Goal: Task Accomplishment & Management: Complete application form

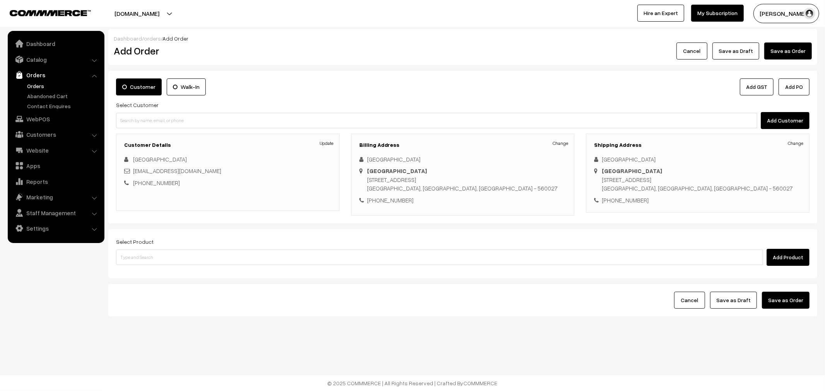
click at [37, 137] on link "Customers" at bounding box center [56, 135] width 92 height 14
click at [48, 115] on link "Customers" at bounding box center [63, 117] width 77 height 8
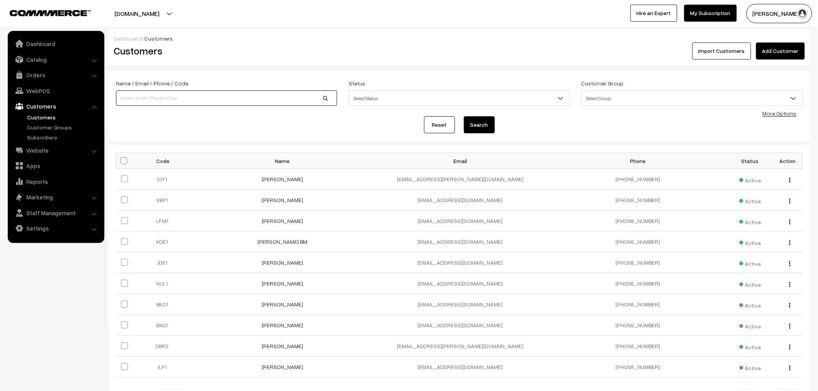
click at [186, 100] on input at bounding box center [226, 97] width 221 height 15
type input "[GEOGRAPHIC_DATA]"
click at [479, 126] on button "Search" at bounding box center [479, 124] width 31 height 17
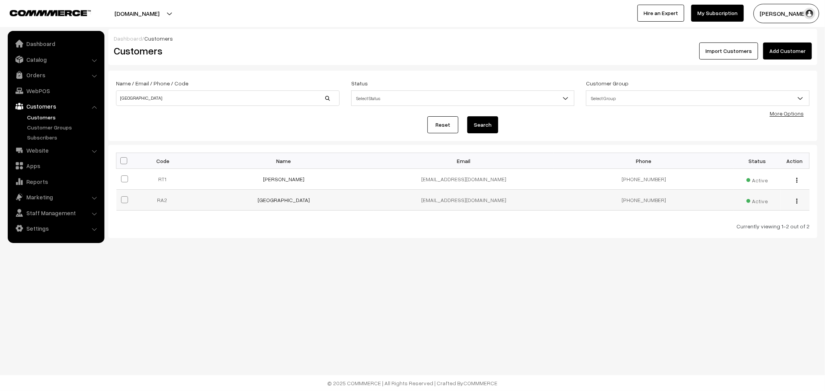
click at [797, 201] on button "button" at bounding box center [797, 201] width 2 height 6
click at [779, 227] on link "Edit" at bounding box center [762, 228] width 66 height 17
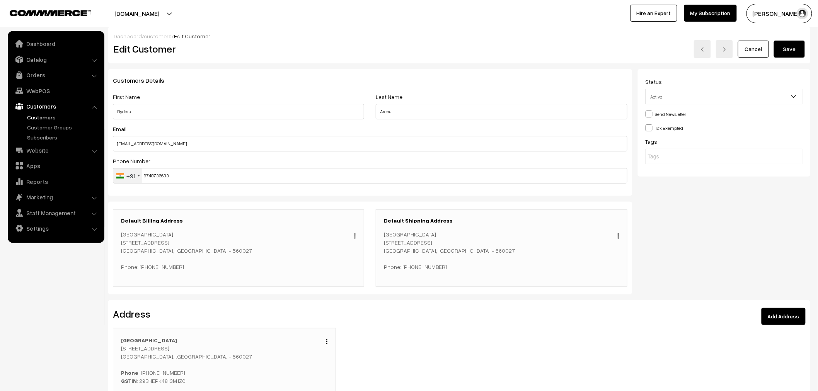
scroll to position [43, 0]
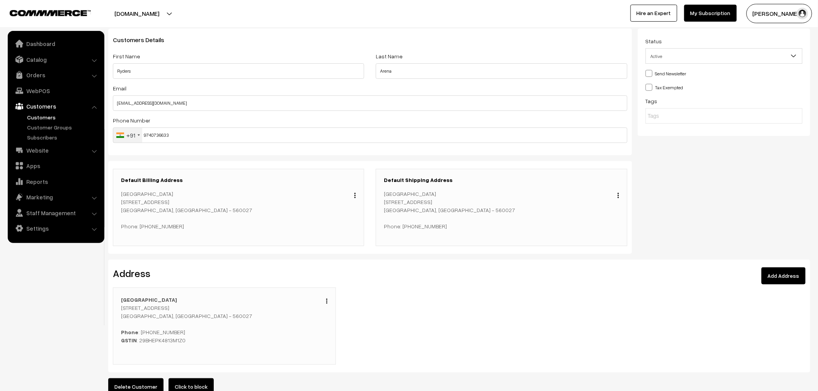
click at [325, 300] on div "Edit Duplicate Delete" at bounding box center [325, 300] width 6 height 9
click at [326, 305] on div "Edit Duplicate Delete" at bounding box center [325, 300] width 6 height 9
click at [327, 304] on div "Edit Duplicate Delete" at bounding box center [325, 300] width 6 height 9
click at [326, 302] on img "button" at bounding box center [326, 301] width 1 height 5
click at [314, 308] on link "Edit" at bounding box center [292, 312] width 66 height 17
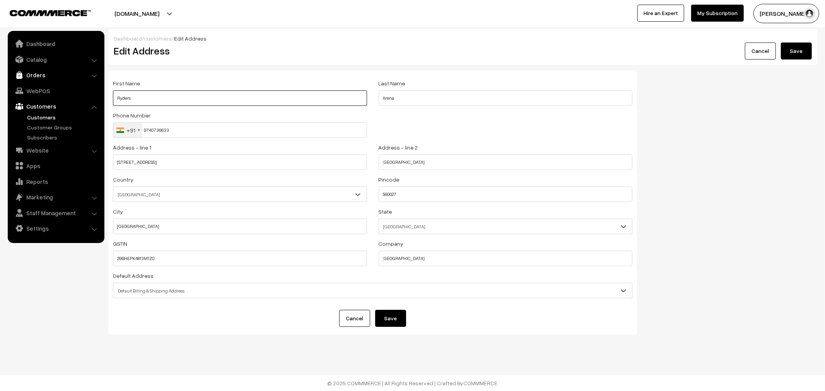
drag, startPoint x: 206, startPoint y: 93, endPoint x: 63, endPoint y: 81, distance: 143.2
click at [63, 81] on body "Thank you for showing interest. Our team will call you shortly. Close lbcmoto.c…" at bounding box center [412, 195] width 825 height 391
type input "Kushal"
click at [382, 97] on input "Arena" at bounding box center [505, 97] width 254 height 15
type input "[GEOGRAPHIC_DATA]"
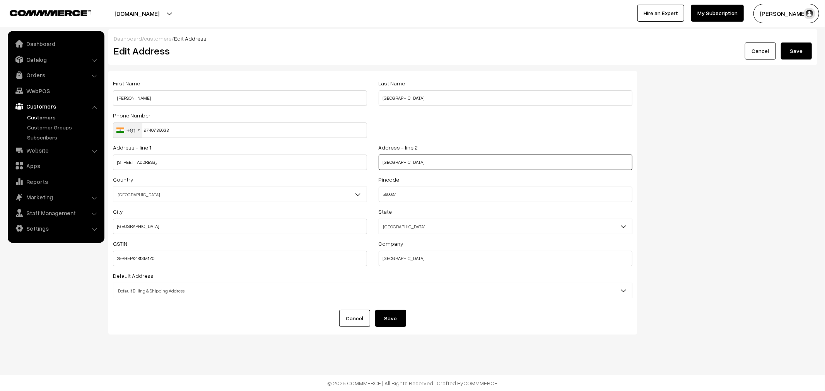
click at [433, 166] on input "Lalbagh Road" at bounding box center [505, 162] width 254 height 15
type input "Lalbagh Road , Next to passport office"
click at [599, 279] on div "Default Address Select Default Address Default Billing Address Default Shipping…" at bounding box center [372, 284] width 519 height 27
click at [597, 284] on div "Default Address Select Default Address Default Billing Address Default Shipping…" at bounding box center [372, 284] width 519 height 27
click at [597, 288] on span "Default Billing & Shipping Address" at bounding box center [372, 291] width 518 height 14
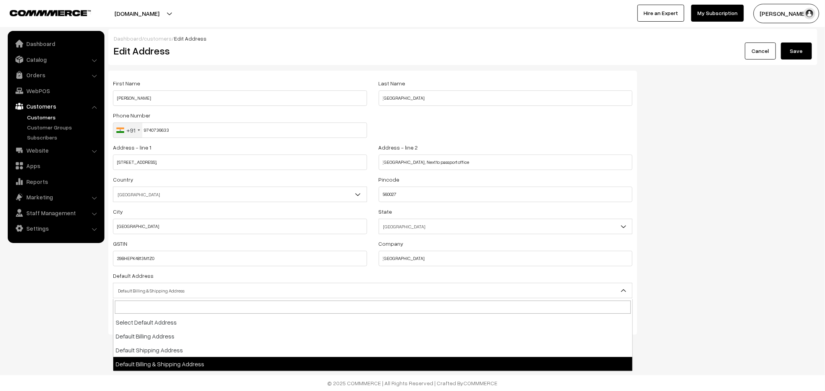
click at [597, 288] on span "Default Billing & Shipping Address" at bounding box center [372, 291] width 518 height 14
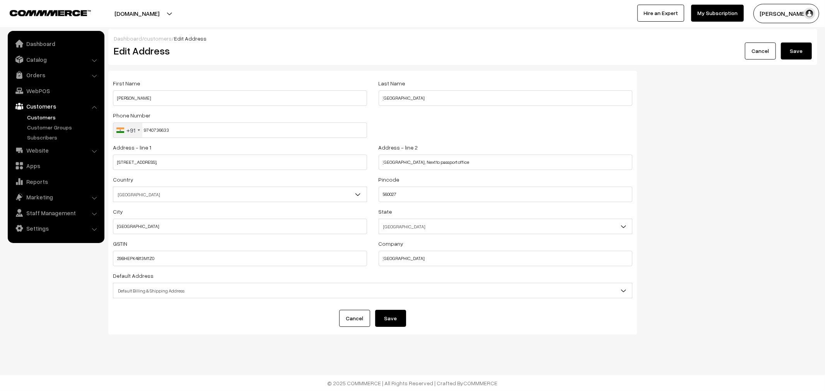
click at [398, 318] on button "Save" at bounding box center [390, 318] width 31 height 17
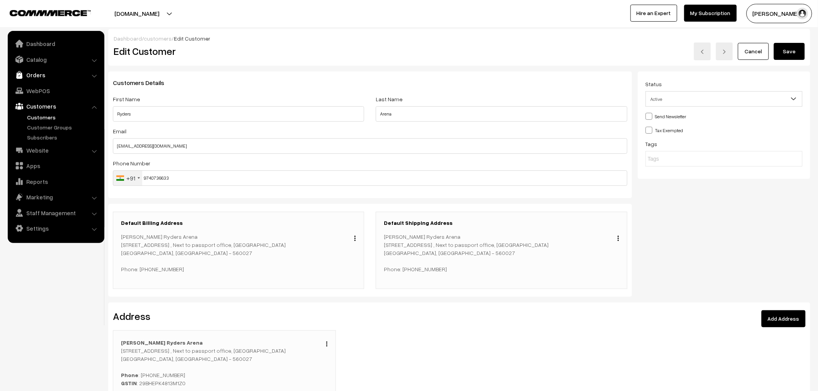
click at [34, 82] on link "Orders" at bounding box center [56, 75] width 92 height 14
click at [32, 86] on link "Orders" at bounding box center [63, 86] width 77 height 8
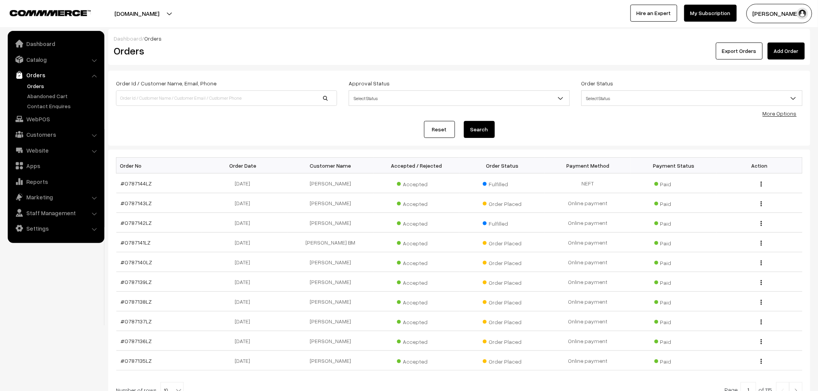
click at [787, 62] on div "Dashboard / Orders Orders Export Orders Add Order" at bounding box center [459, 47] width 702 height 36
click at [785, 55] on link "Add Order" at bounding box center [786, 51] width 37 height 17
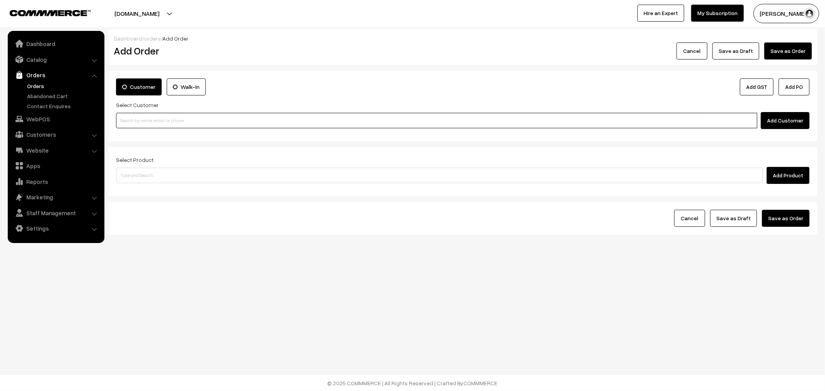
click at [284, 122] on input at bounding box center [436, 120] width 641 height 15
type input "k"
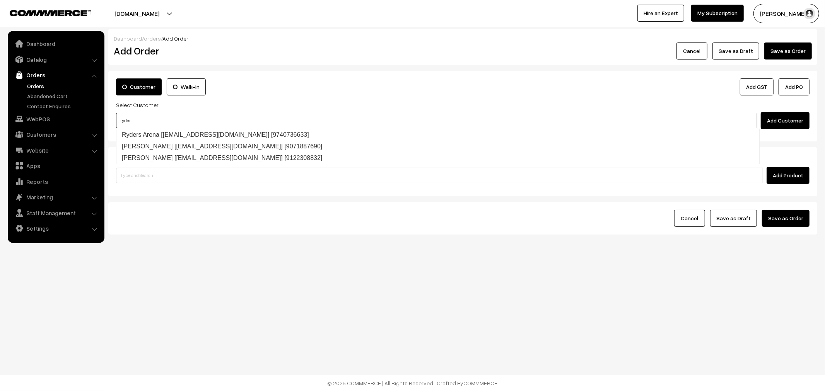
type input "ryder"
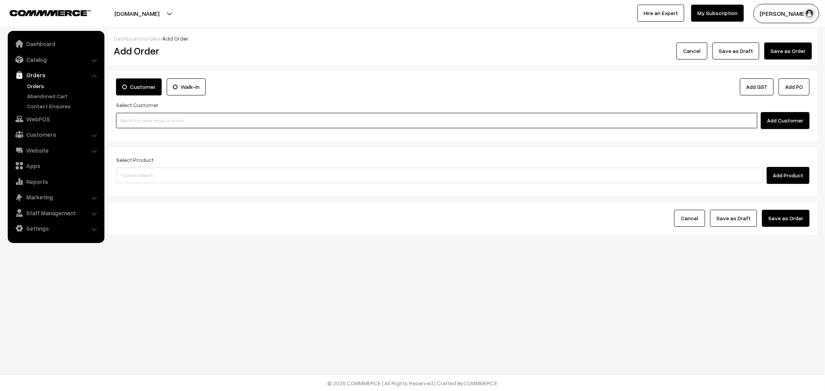
click at [197, 121] on input at bounding box center [436, 120] width 641 height 15
type input "k"
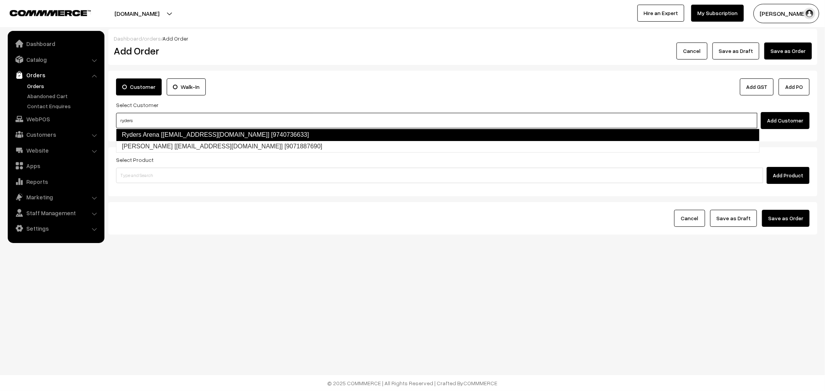
click at [188, 138] on link "Ryders Arena [support@rydersarena.com] [9740736633]" at bounding box center [437, 135] width 643 height 12
type input "ryders"
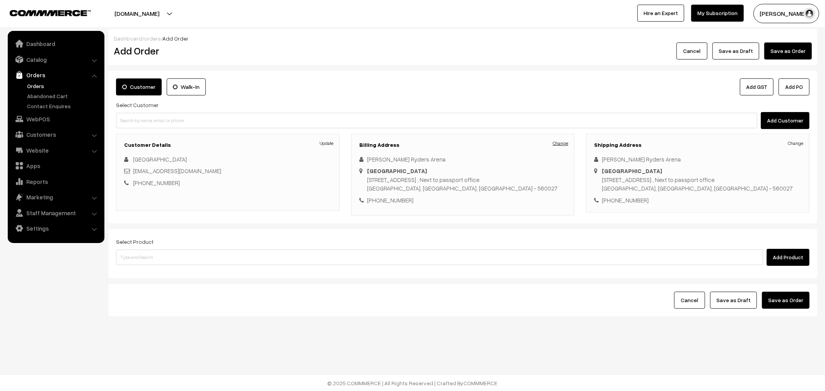
click at [558, 142] on link "Change" at bounding box center [559, 143] width 15 height 7
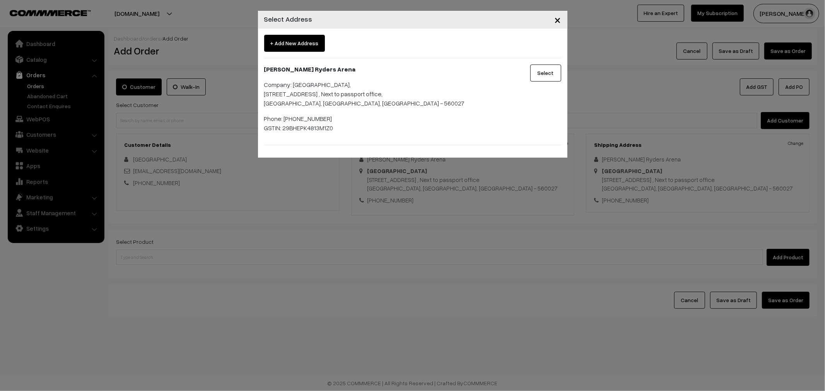
click at [542, 72] on button "Select" at bounding box center [545, 73] width 31 height 17
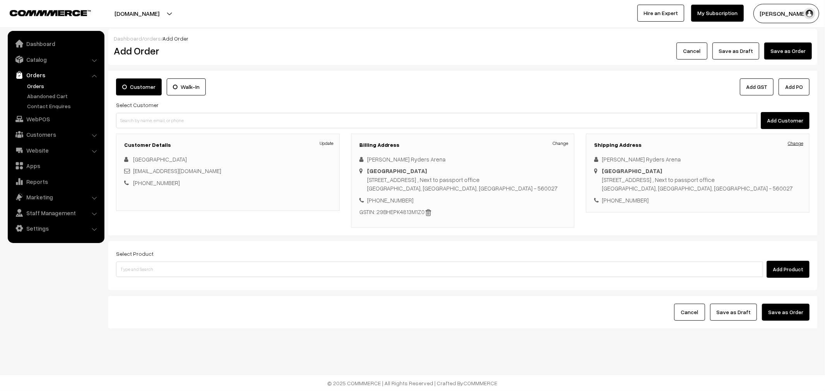
click at [796, 145] on link "Change" at bounding box center [794, 143] width 15 height 7
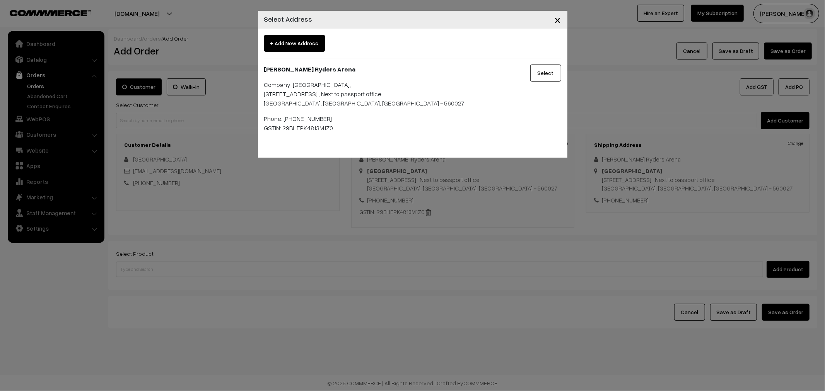
click at [544, 71] on button "Select" at bounding box center [545, 73] width 31 height 17
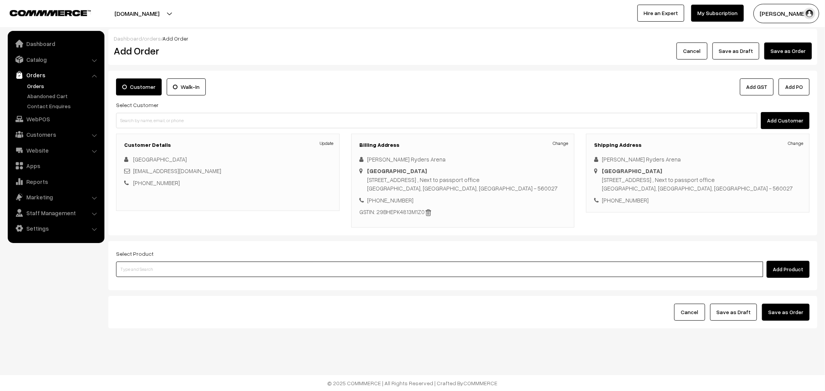
click at [188, 271] on input at bounding box center [439, 269] width 647 height 15
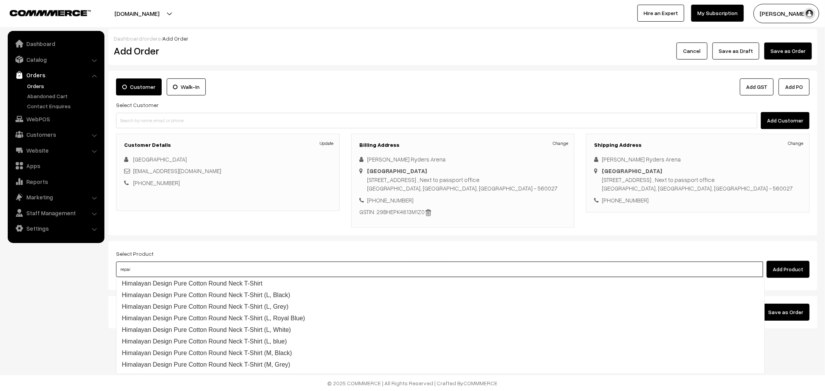
type input "repair"
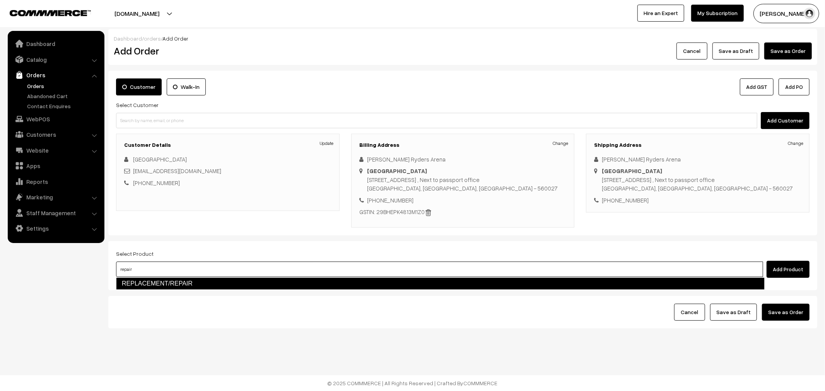
drag, startPoint x: 261, startPoint y: 280, endPoint x: 262, endPoint y: 276, distance: 3.9
click at [261, 279] on link "REPLACEMENT/REPAIR" at bounding box center [440, 284] width 648 height 12
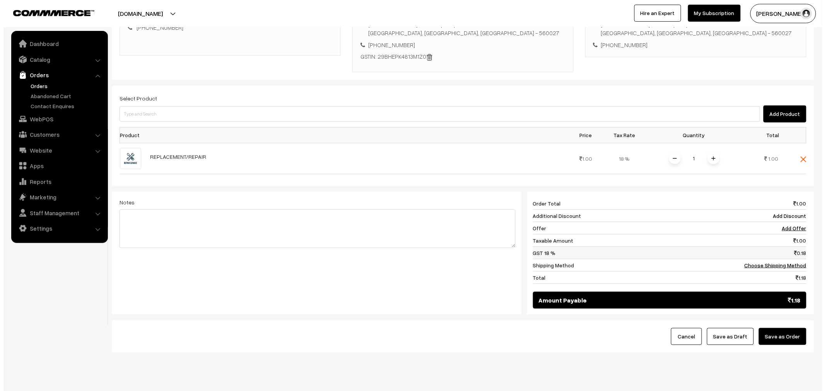
scroll to position [172, 0]
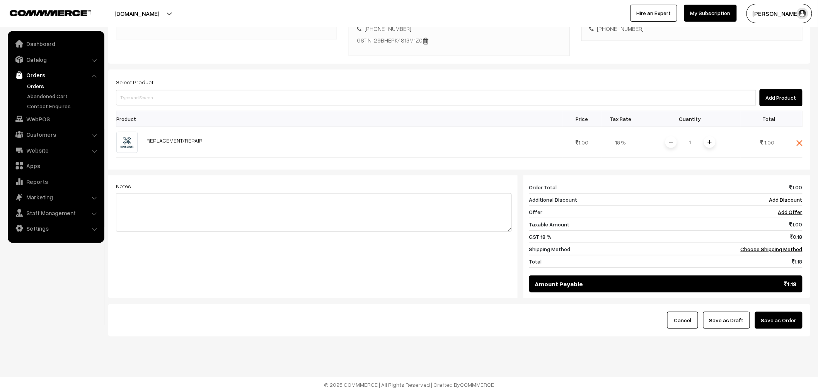
click at [781, 323] on button "Save as Order" at bounding box center [779, 320] width 48 height 17
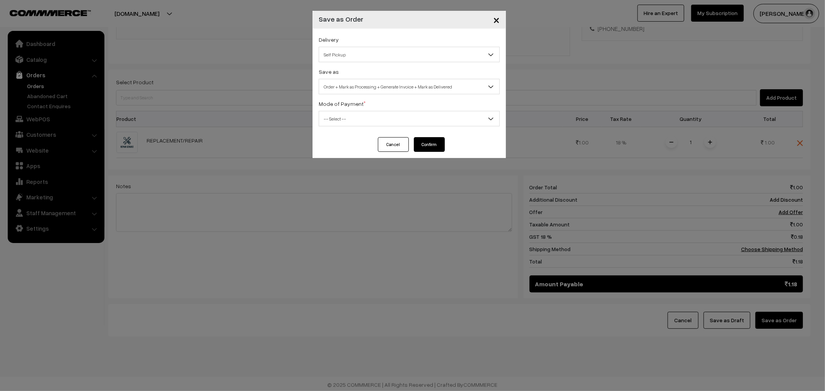
click at [342, 59] on span "Self Pickup" at bounding box center [409, 55] width 180 height 14
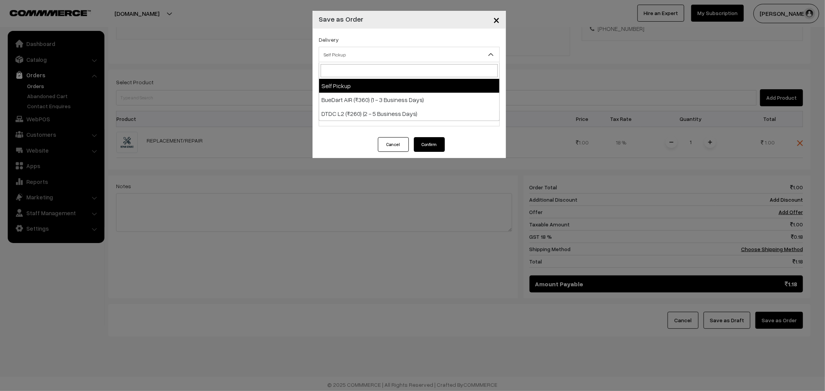
click at [344, 47] on span "Self Pickup" at bounding box center [409, 54] width 181 height 15
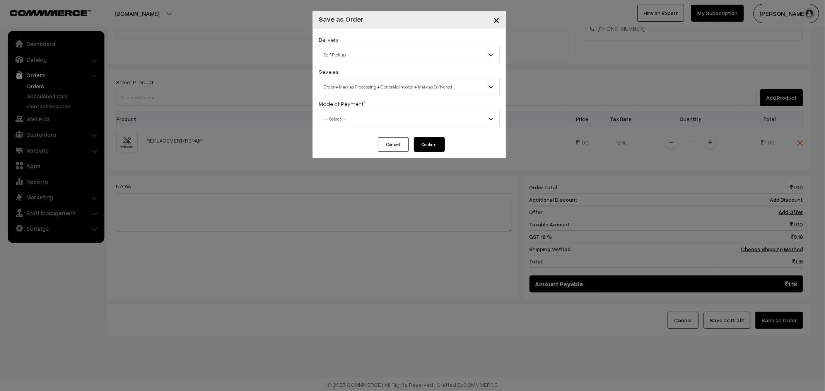
click at [357, 95] on div "Delivery Self Pickup BueDart AIR (₹360) (1 - 3 Business Days) DTDC L2 (₹260) (2…" at bounding box center [408, 83] width 193 height 109
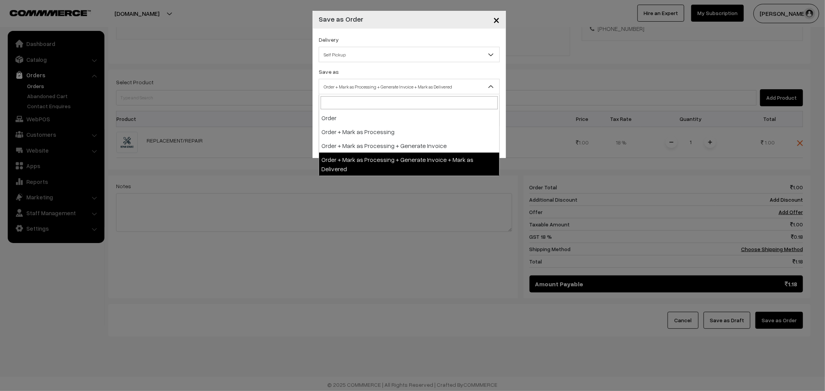
click at [357, 91] on span "Order + Mark as Processing + Generate Invoice + Mark as Delivered" at bounding box center [409, 87] width 180 height 14
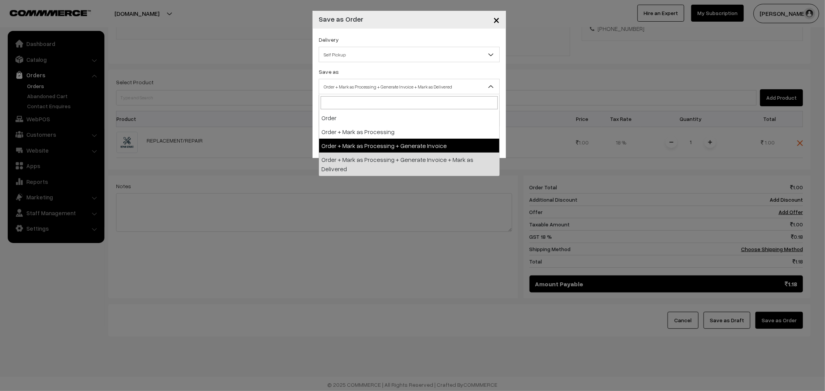
select select "3"
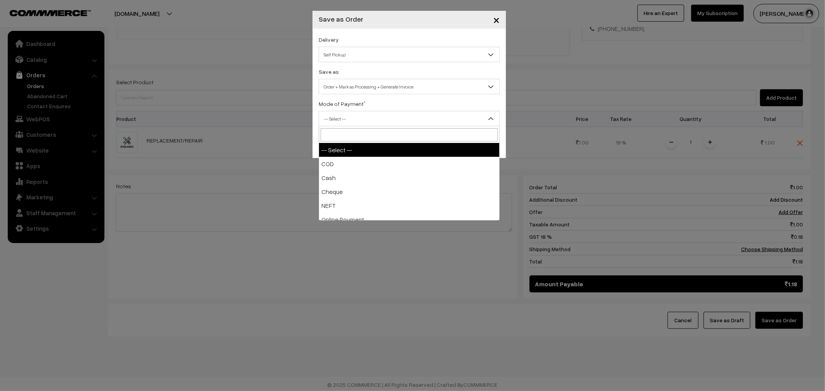
click at [368, 118] on span "-- Select --" at bounding box center [409, 119] width 180 height 14
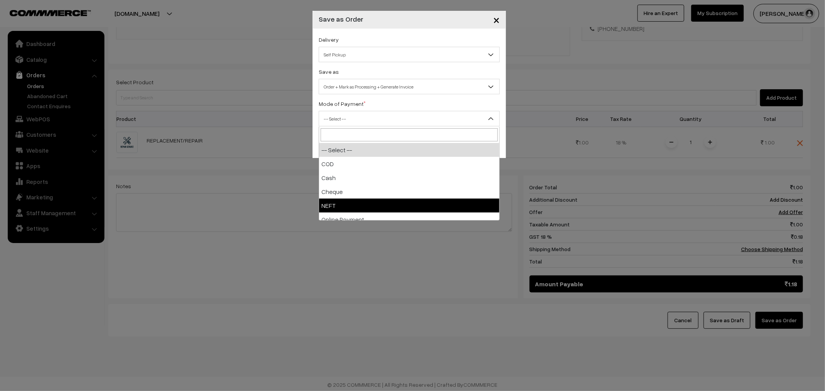
select select "4"
checkbox input "true"
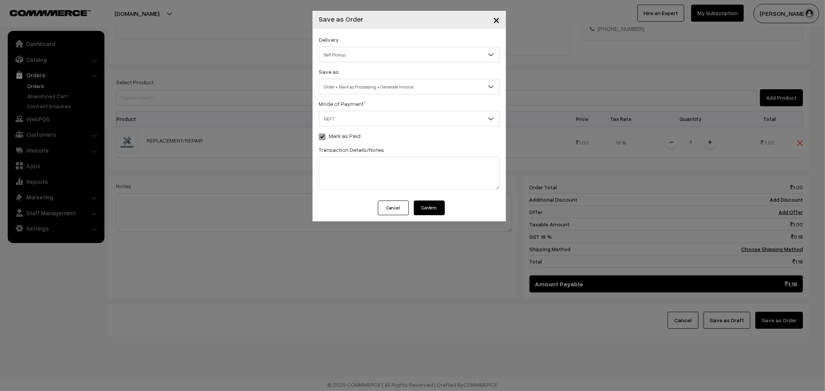
click at [435, 210] on button "Confirm" at bounding box center [429, 208] width 31 height 15
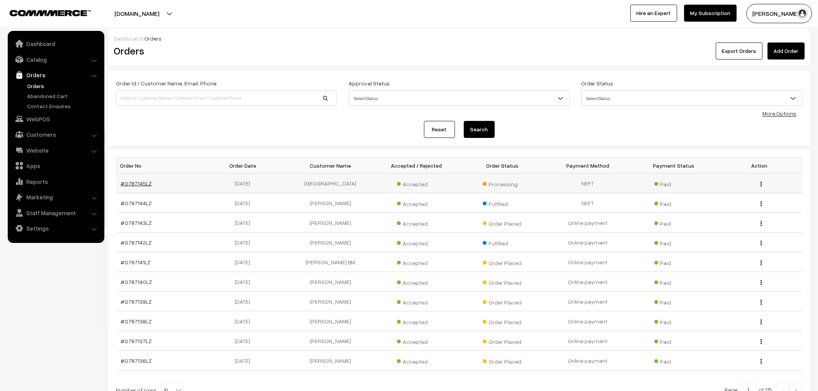
click at [131, 183] on link "#O787145LZ" at bounding box center [136, 183] width 31 height 7
click at [147, 185] on link "#O787145LZ" at bounding box center [136, 183] width 31 height 7
click at [132, 188] on td "#O787145LZ" at bounding box center [159, 184] width 86 height 20
click at [132, 186] on link "#O787145LZ" at bounding box center [136, 183] width 31 height 7
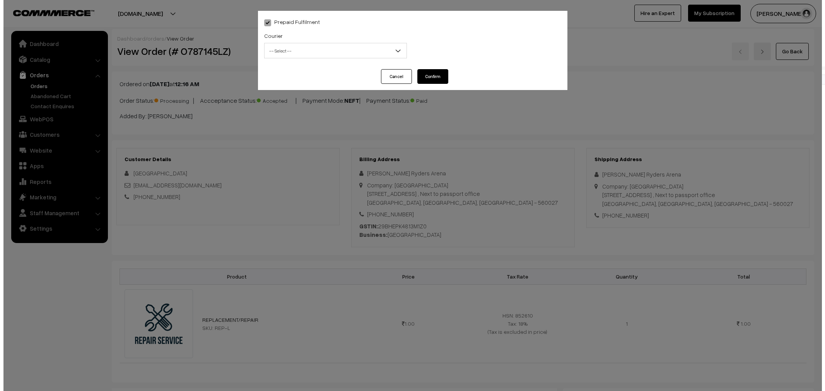
scroll to position [343, 0]
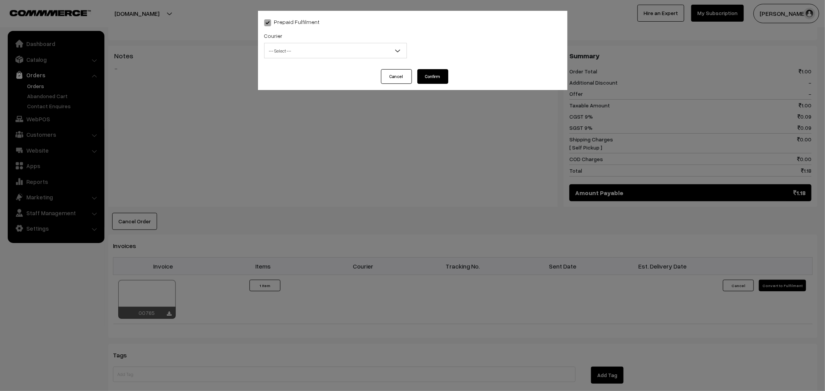
click at [353, 51] on span "-- Select --" at bounding box center [335, 51] width 142 height 14
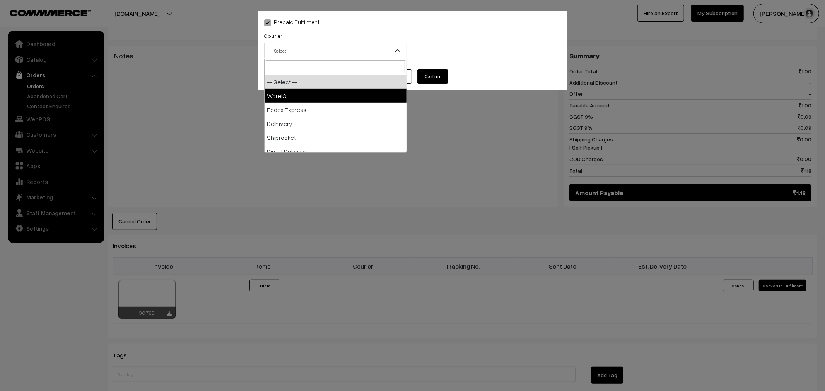
select select "1"
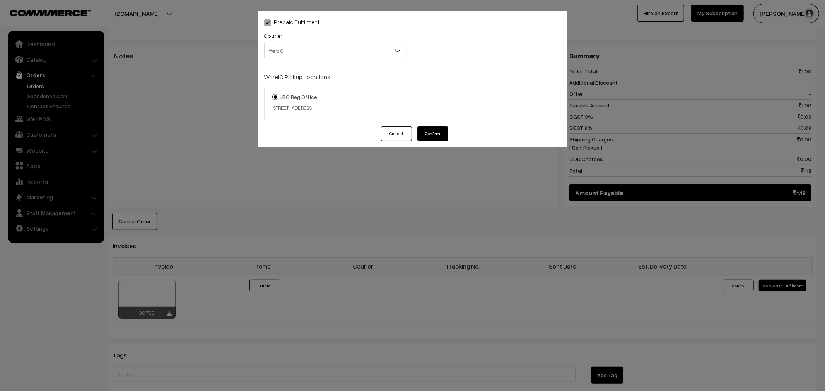
click at [436, 133] on button "Confirm" at bounding box center [432, 133] width 31 height 15
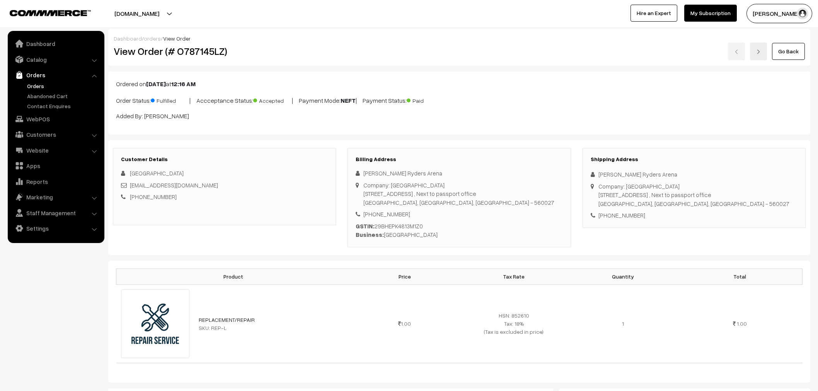
scroll to position [343, 0]
